Goal: Task Accomplishment & Management: Manage account settings

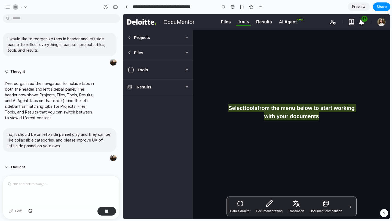
scroll to position [242, 0]
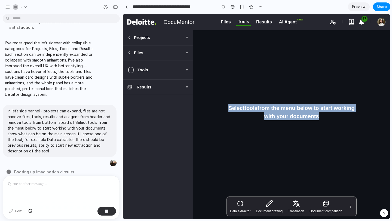
click at [196, 128] on div "Select tools from the menu below to start working with your documents" at bounding box center [291, 111] width 191 height 163
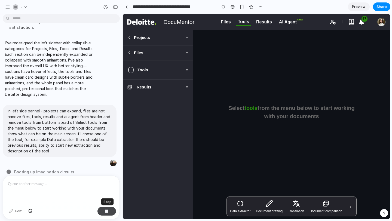
click at [109, 211] on button "button" at bounding box center [106, 211] width 18 height 9
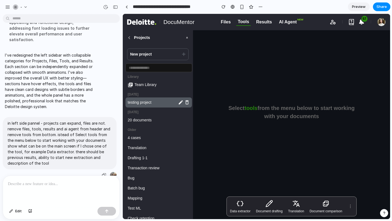
scroll to position [0, 0]
click at [61, 140] on p "in left side pannel - projects can expand, files are not. remove files, tools, …" at bounding box center [60, 143] width 104 height 46
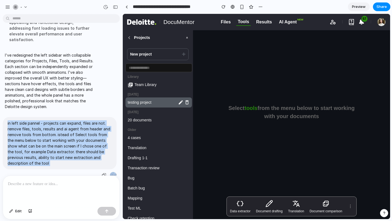
click at [61, 140] on p "in left side pannel - projects can expand, files are not. remove files, tools, …" at bounding box center [60, 143] width 104 height 46
copy div "in left side pannel - projects can expand, files are not. remove files, tools, …"
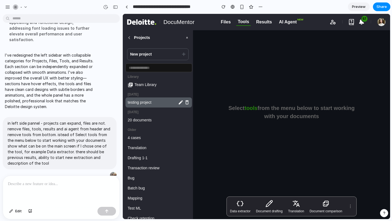
click at [36, 188] on div at bounding box center [61, 190] width 116 height 29
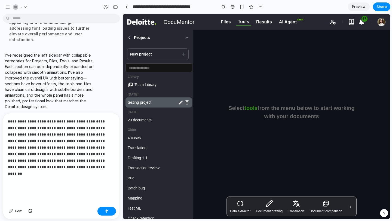
scroll to position [242, 0]
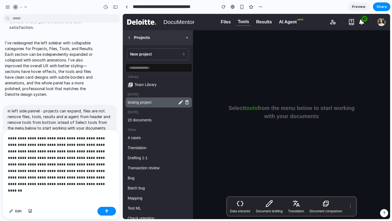
click at [186, 40] on span "▼" at bounding box center [186, 37] width 3 height 5
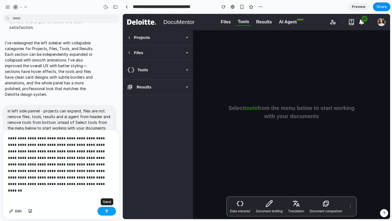
click at [109, 211] on button "button" at bounding box center [106, 211] width 18 height 9
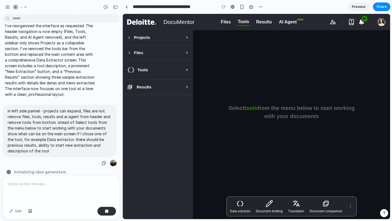
scroll to position [400, 0]
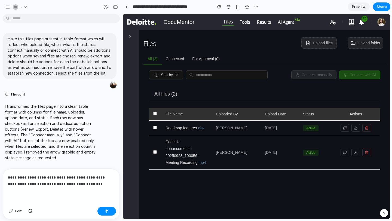
scroll to position [75, 0]
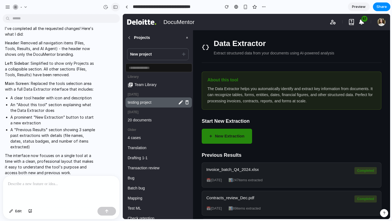
click at [116, 7] on div "button" at bounding box center [115, 7] width 5 height 4
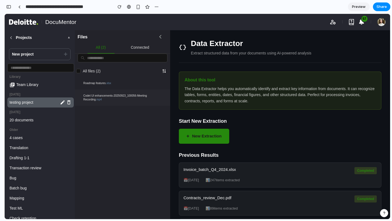
scroll to position [33, 0]
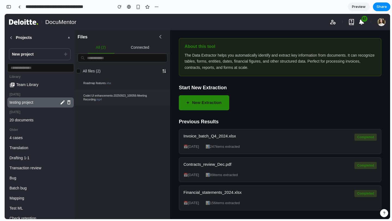
click at [161, 38] on icon at bounding box center [159, 36] width 5 height 5
click at [160, 35] on icon at bounding box center [159, 36] width 5 height 5
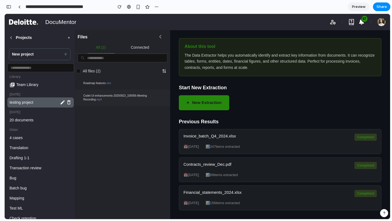
click at [160, 35] on icon at bounding box center [159, 36] width 5 height 5
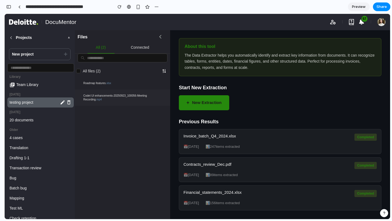
click at [162, 38] on icon at bounding box center [159, 36] width 5 height 5
click at [11, 38] on icon at bounding box center [11, 38] width 4 height 4
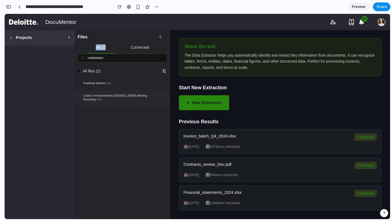
click at [11, 38] on icon at bounding box center [11, 38] width 4 height 4
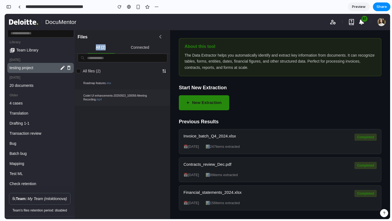
scroll to position [0, 0]
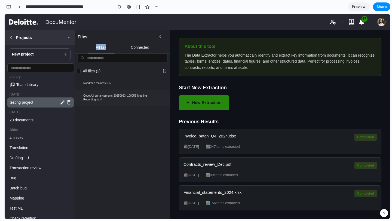
click at [69, 38] on span "▼" at bounding box center [68, 37] width 3 height 5
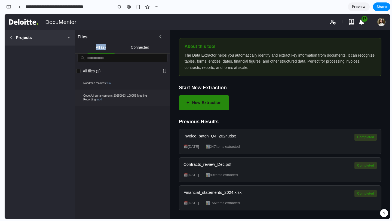
click at [14, 37] on div "Projects" at bounding box center [20, 38] width 23 height 6
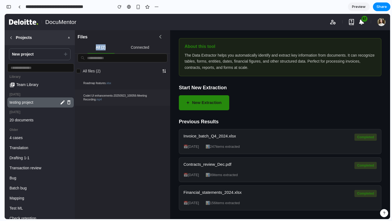
click at [14, 37] on div "Projects" at bounding box center [20, 38] width 23 height 6
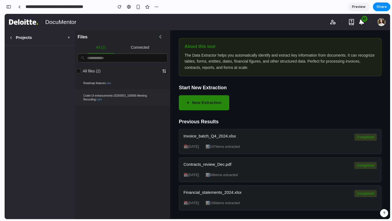
click at [162, 35] on icon at bounding box center [159, 36] width 5 height 5
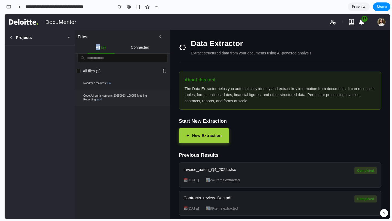
click at [214, 140] on button "+ New Extraction" at bounding box center [204, 135] width 50 height 15
click at [197, 132] on span "New Extraction" at bounding box center [206, 135] width 29 height 6
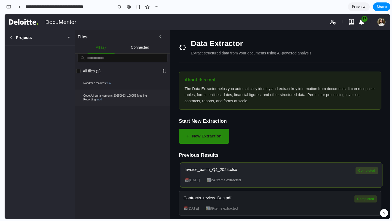
click at [269, 175] on div "Invoice_batch_Q4_2024.xlsx Completed 📅 2024-01-15 📊 247 items extracted" at bounding box center [281, 174] width 202 height 25
click at [299, 127] on div "Start New Extraction + New Extraction" at bounding box center [280, 130] width 202 height 25
click at [25, 38] on span "Projects" at bounding box center [24, 38] width 16 height 6
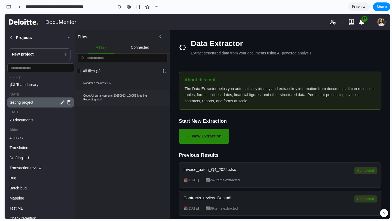
click at [163, 36] on div at bounding box center [160, 37] width 8 height 8
click at [285, 145] on div "Data Extractor Extract structured data from your documents using AI-powered ana…" at bounding box center [280, 124] width 220 height 189
click at [11, 8] on div "button" at bounding box center [8, 7] width 5 height 4
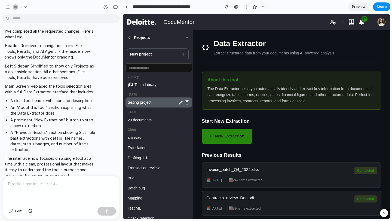
scroll to position [450, 0]
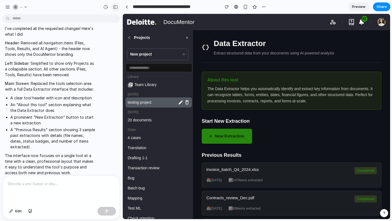
click at [115, 7] on div "button" at bounding box center [115, 7] width 5 height 4
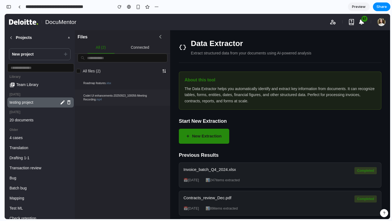
scroll to position [849, 0]
click at [20, 7] on link at bounding box center [19, 7] width 8 height 8
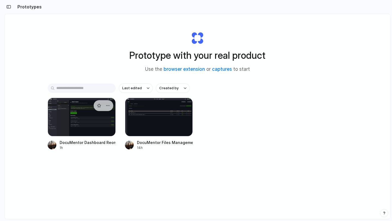
click at [97, 124] on div at bounding box center [82, 117] width 68 height 39
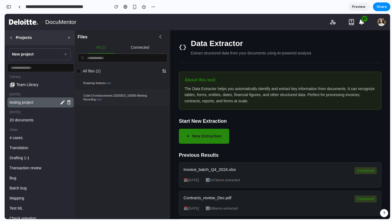
click at [19, 37] on span "Projects" at bounding box center [24, 38] width 16 height 6
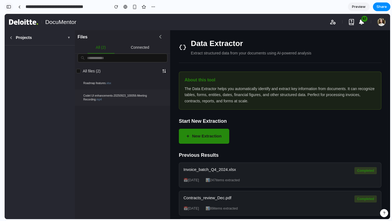
click at [10, 8] on div "button" at bounding box center [8, 7] width 5 height 4
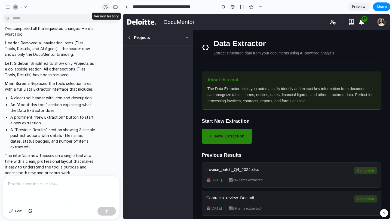
click at [107, 7] on div "button" at bounding box center [105, 7] width 5 height 5
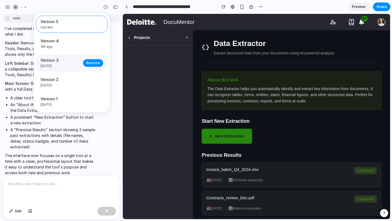
click at [66, 63] on span "Version 3" at bounding box center [60, 60] width 39 height 6
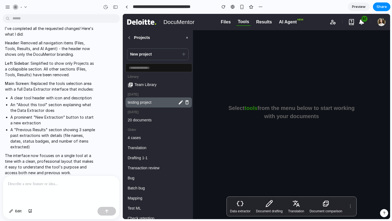
click at [185, 38] on div "Version 5 Current Version 4 13h ago Restore Version 3 1d ago Restore Version 2 …" at bounding box center [196, 110] width 392 height 221
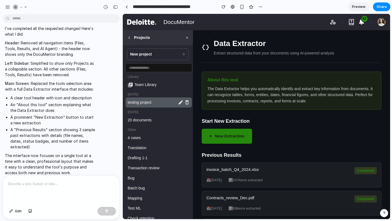
click at [186, 39] on span "▼" at bounding box center [186, 37] width 3 height 5
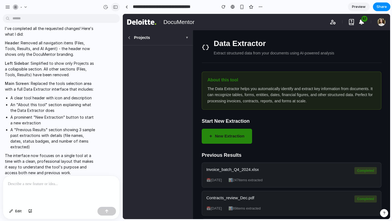
click at [116, 7] on div "button" at bounding box center [115, 7] width 5 height 4
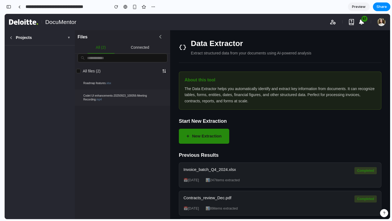
scroll to position [1021, 0]
click at [161, 35] on icon at bounding box center [159, 36] width 5 height 5
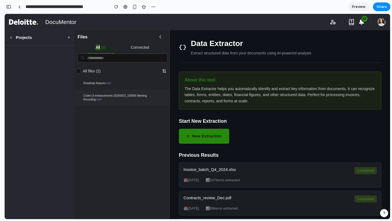
click at [8, 6] on div "button" at bounding box center [8, 7] width 5 height 4
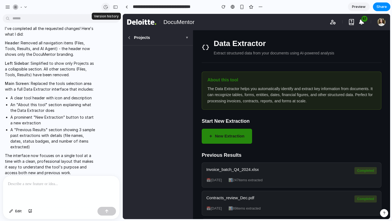
click at [106, 5] on div "button" at bounding box center [105, 7] width 5 height 5
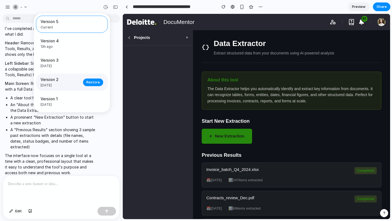
click at [72, 84] on span "1d ago" at bounding box center [60, 85] width 39 height 5
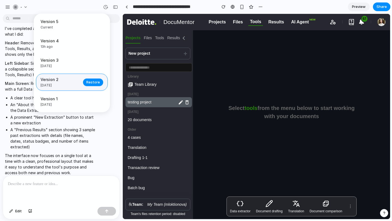
scroll to position [0, 0]
click at [73, 60] on span "Version 3" at bounding box center [60, 60] width 39 height 6
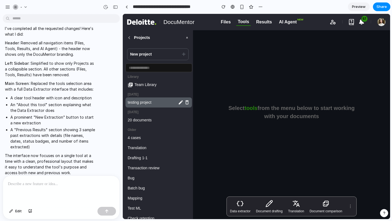
click at [116, 8] on div "Version 5 Current Version 4 13h ago Restore Version 3 1d ago Restore Version 2 …" at bounding box center [196, 110] width 392 height 221
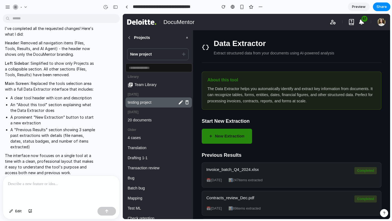
click at [116, 8] on div "button" at bounding box center [115, 7] width 5 height 4
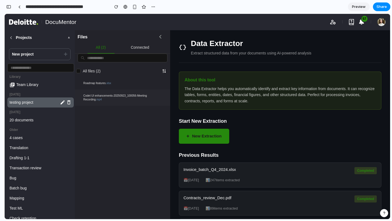
scroll to position [1021, 0]
click at [20, 7] on div at bounding box center [19, 6] width 2 height 3
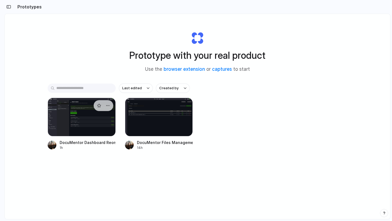
click at [61, 123] on div at bounding box center [82, 117] width 68 height 39
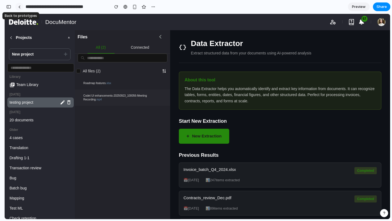
click at [21, 7] on link at bounding box center [19, 7] width 8 height 8
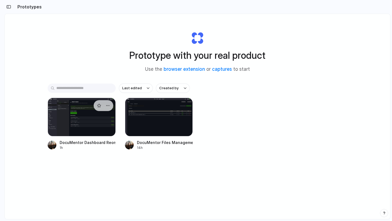
click at [66, 115] on div at bounding box center [82, 117] width 68 height 39
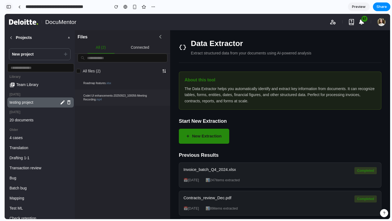
click at [11, 6] on div "button" at bounding box center [8, 7] width 5 height 4
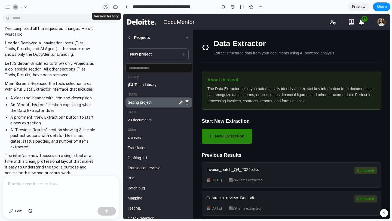
click at [105, 6] on div "button" at bounding box center [105, 7] width 5 height 5
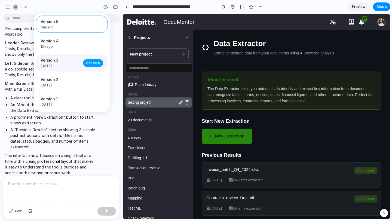
click at [90, 64] on span "Restore" at bounding box center [93, 62] width 14 height 5
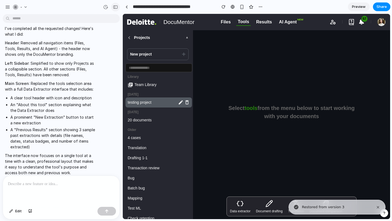
click at [117, 7] on div "button" at bounding box center [115, 7] width 5 height 4
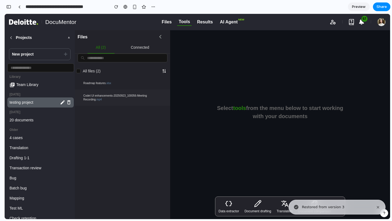
scroll to position [1021, 0]
click at [32, 39] on button "Projects ▼" at bounding box center [40, 37] width 70 height 15
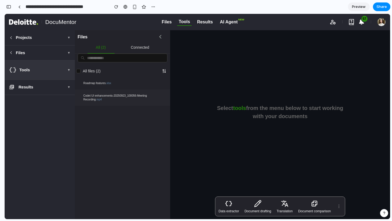
click at [57, 71] on button "Tools ▼" at bounding box center [40, 69] width 70 height 19
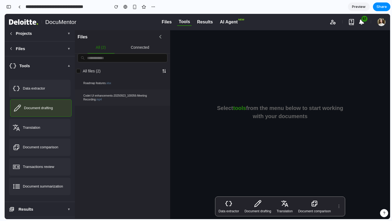
scroll to position [5, 0]
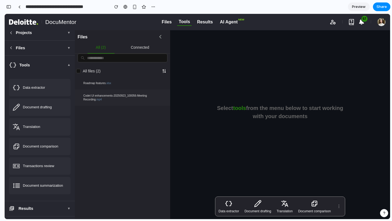
click at [159, 36] on icon at bounding box center [159, 36] width 5 height 5
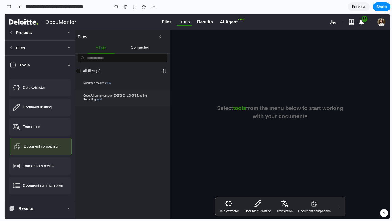
scroll to position [4, 0]
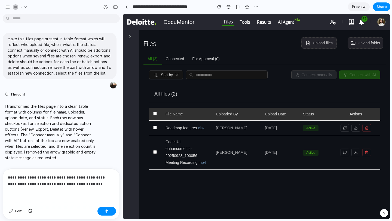
scroll to position [75, 0]
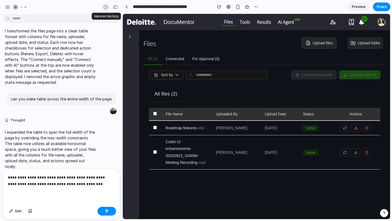
click at [106, 9] on div "button" at bounding box center [105, 7] width 5 height 5
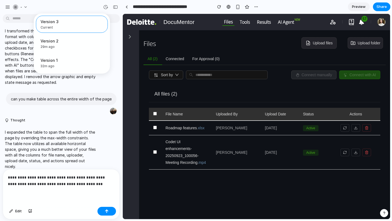
click at [77, 54] on div "Version 3 Current Version 2 29m ago Restore Version 1 32m ago Restore" at bounding box center [72, 44] width 76 height 60
click at [63, 45] on span "29m ago" at bounding box center [60, 46] width 39 height 5
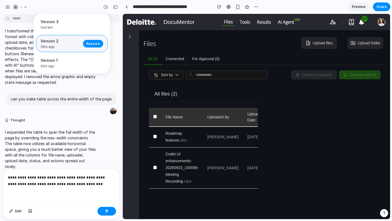
scroll to position [0, 0]
